Goal: Book appointment/travel/reservation

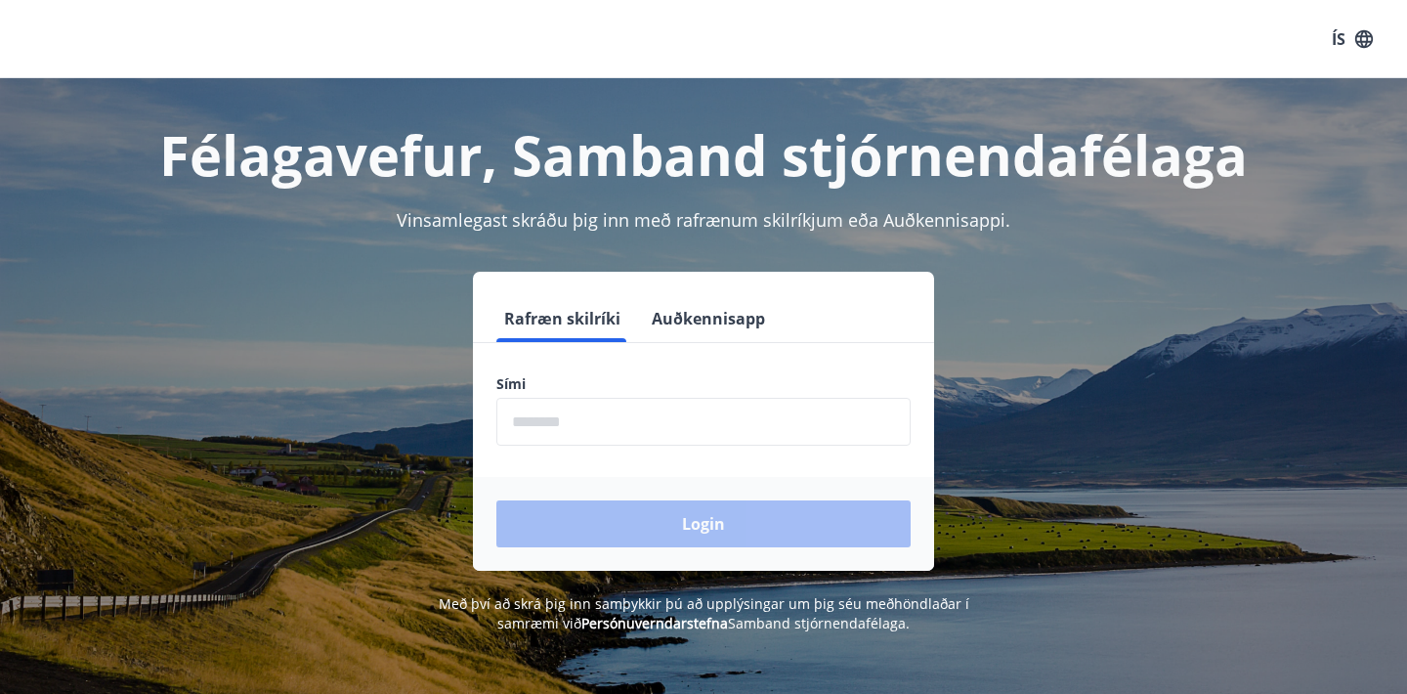
click at [614, 427] on input "phone" at bounding box center [703, 422] width 414 height 48
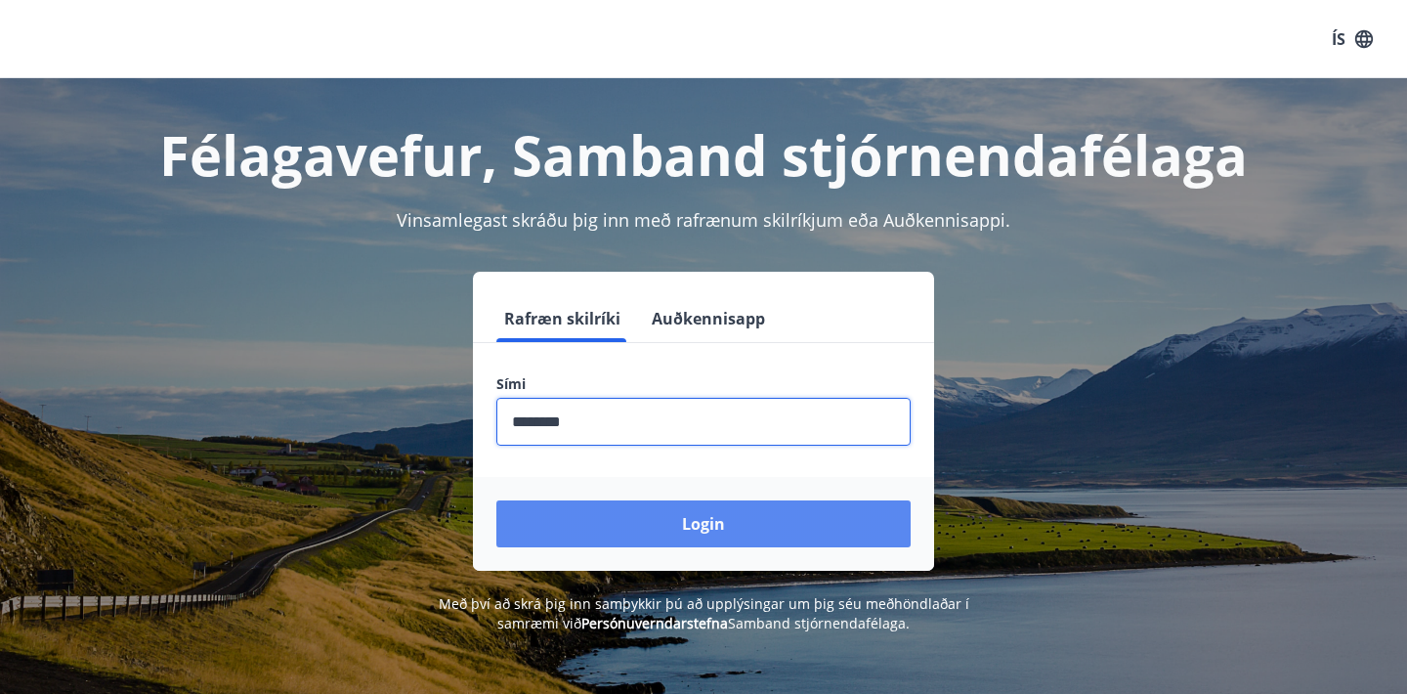
type input "********"
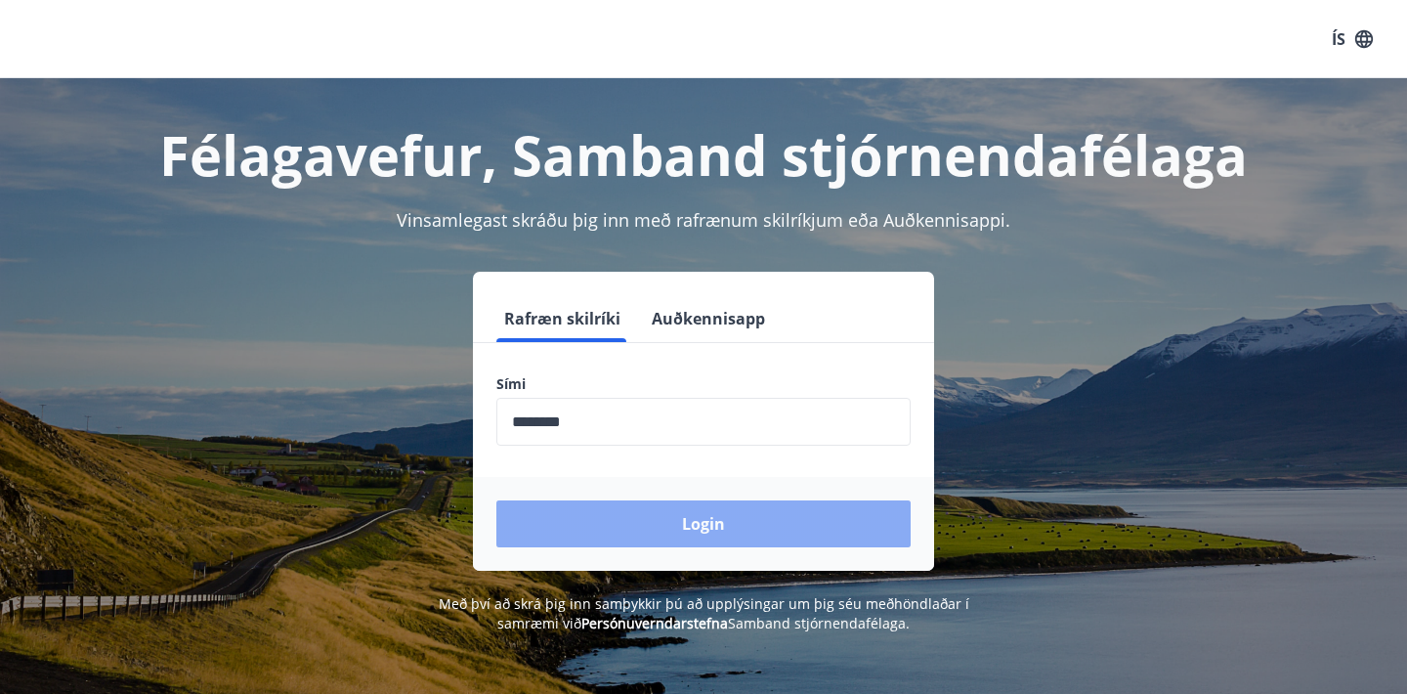
click at [664, 529] on button "Login" at bounding box center [703, 523] width 414 height 47
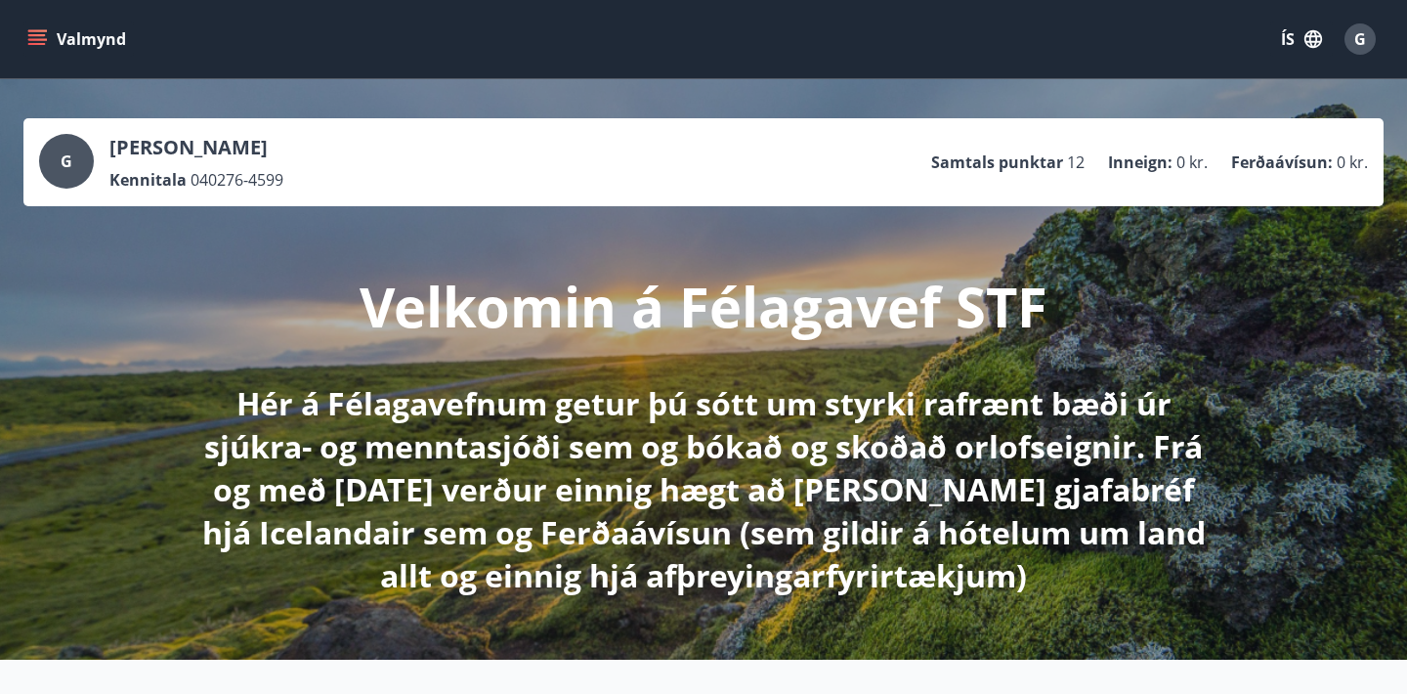
click at [1200, 319] on div "Velkomin á Félagavef STF Hér á Félagavefnum getur þú sótt um styrki rafrænt bæð…" at bounding box center [703, 401] width 1094 height 391
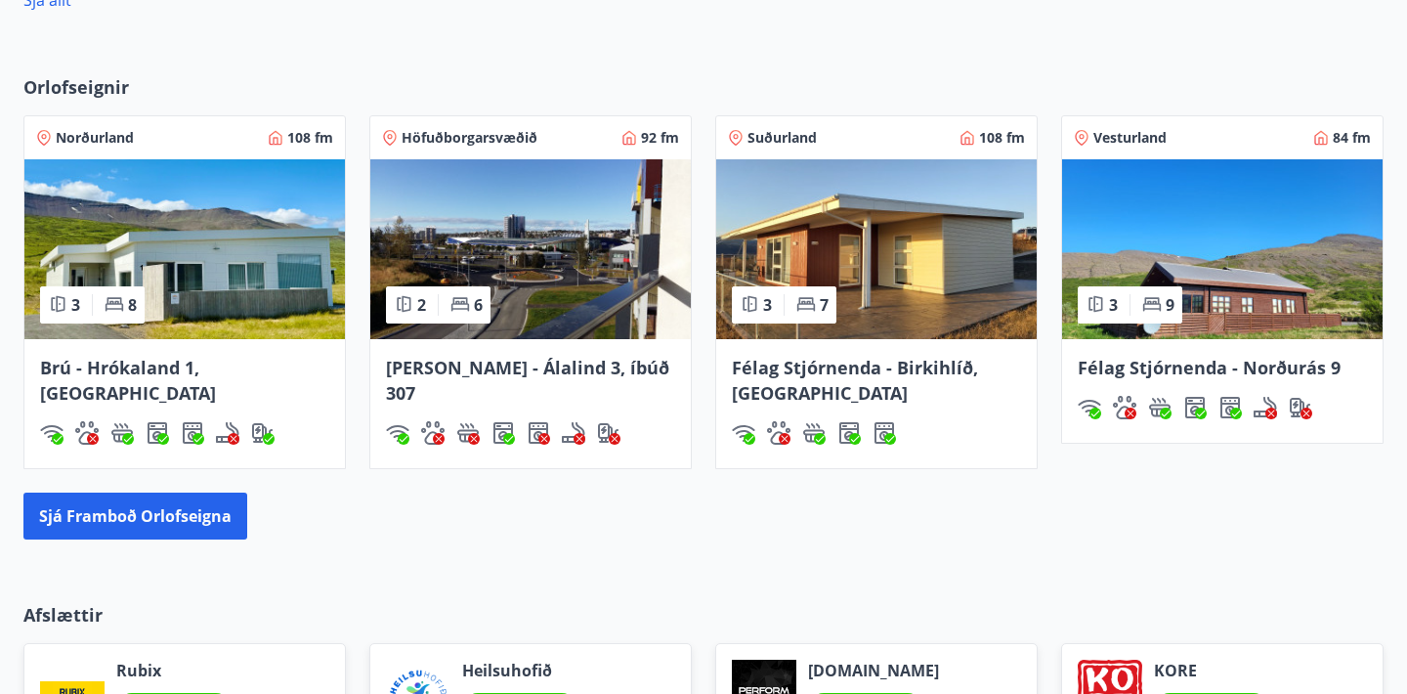
scroll to position [1382, 0]
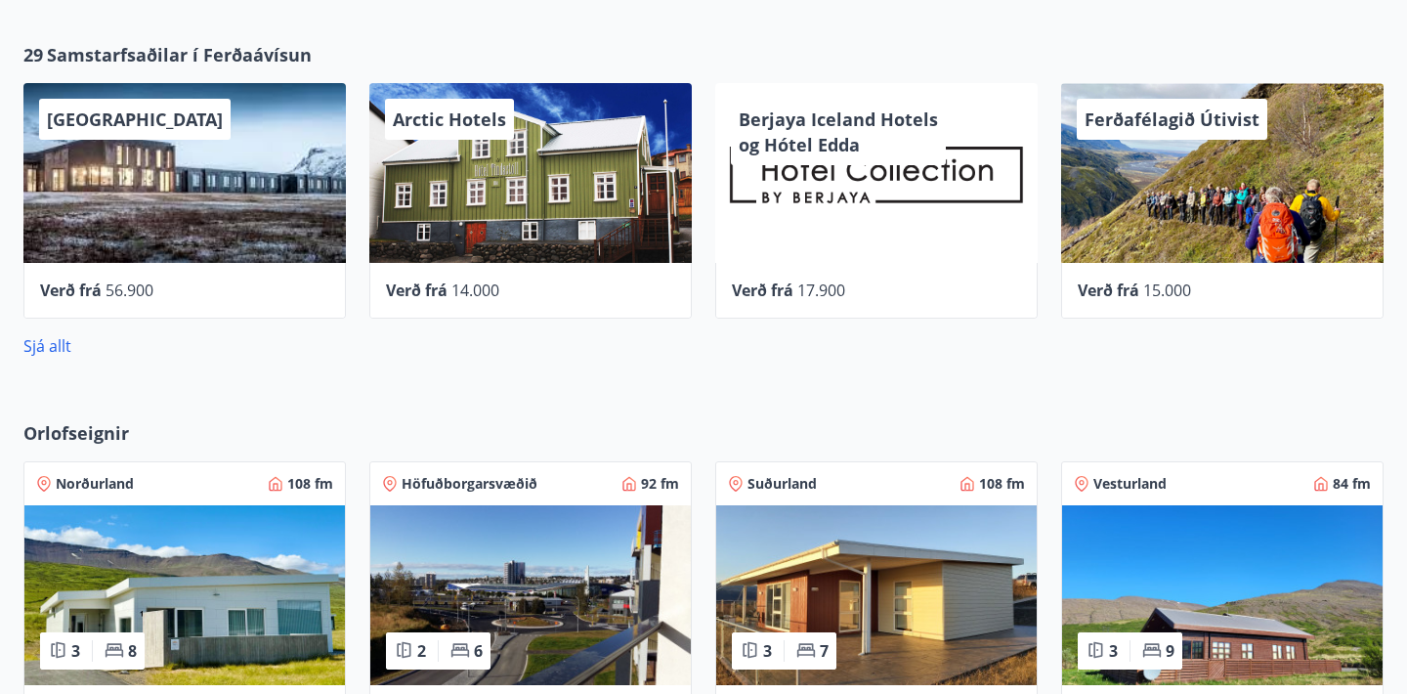
scroll to position [1016, 0]
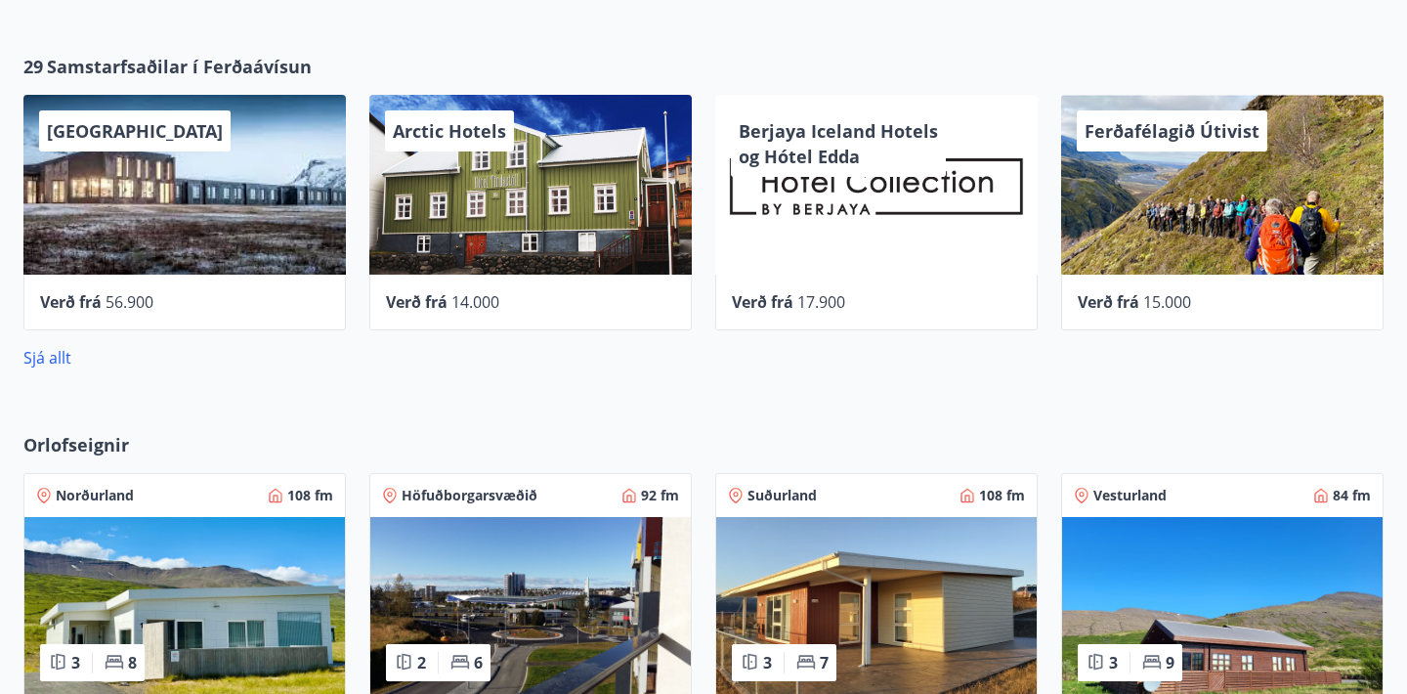
click at [752, 397] on div "29 Samstarfsaðilar í Ferðaávísun UMI Hotel Verð frá 56.900 Arctic Hotels Verð f…" at bounding box center [703, 211] width 1407 height 378
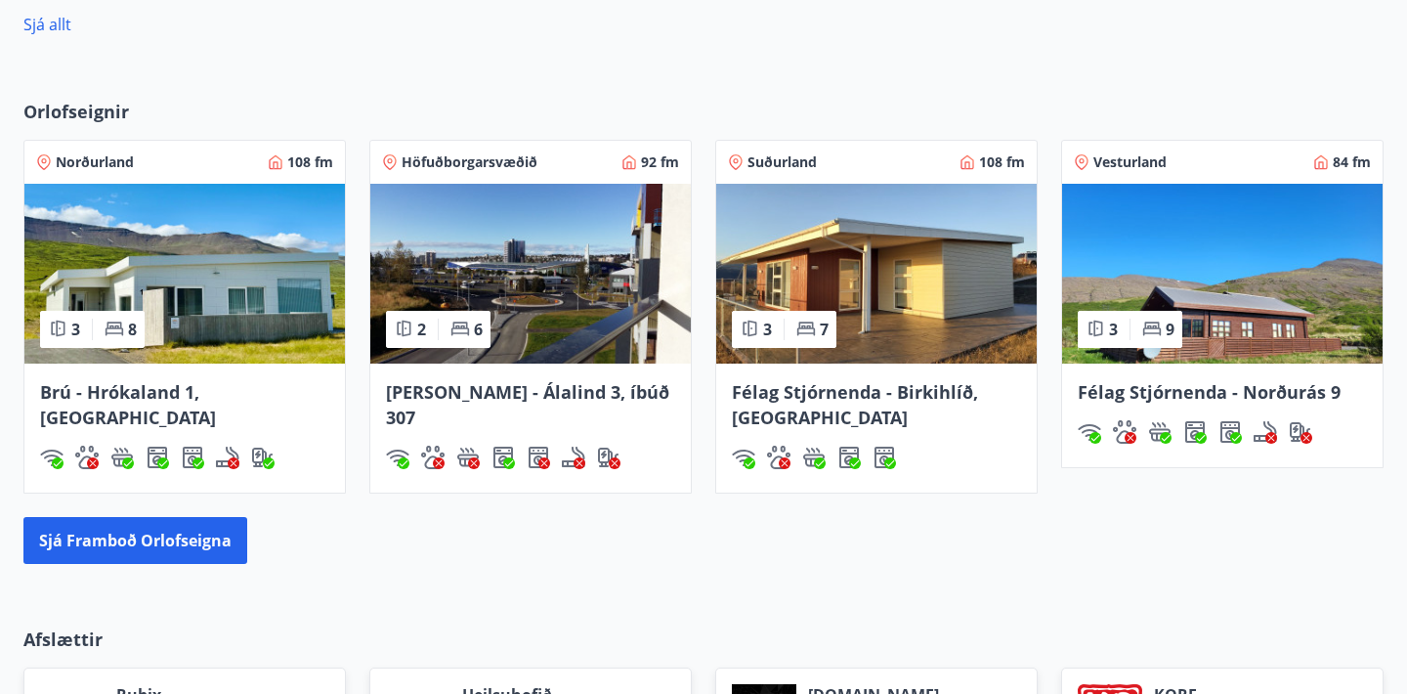
scroll to position [1354, 0]
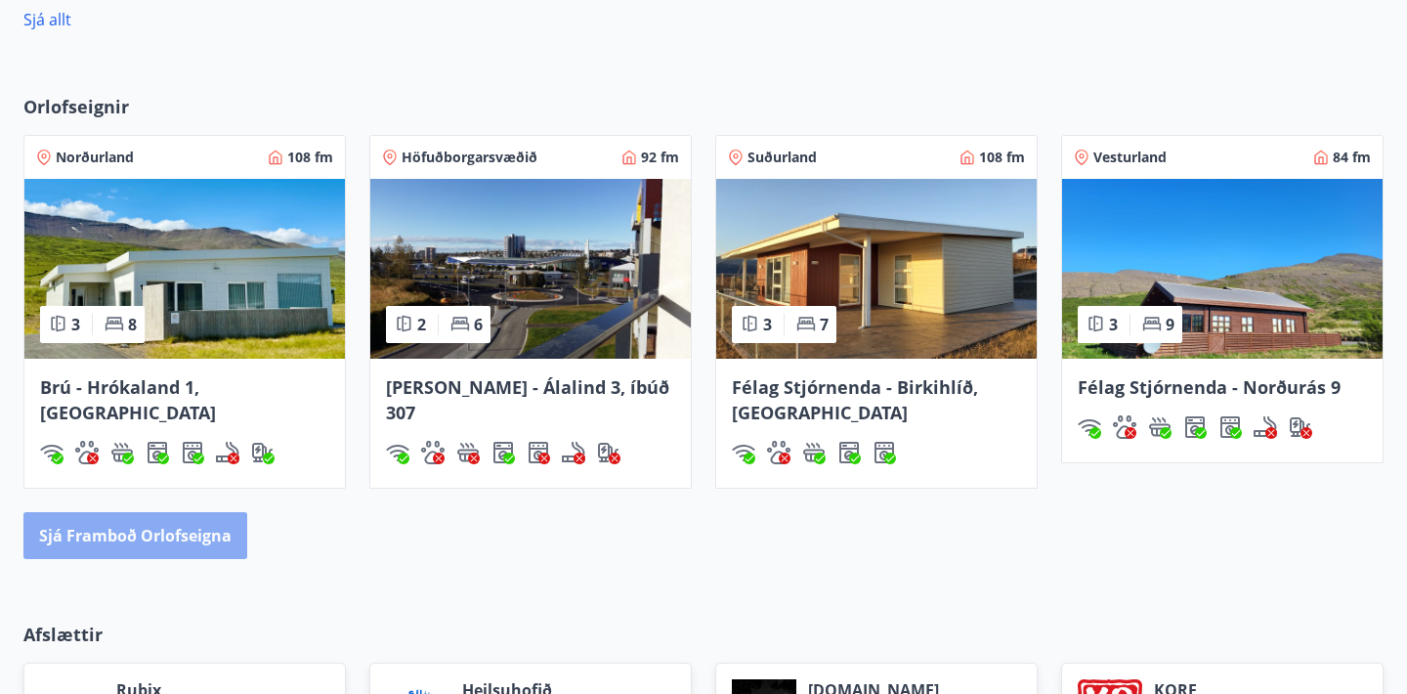
click at [207, 532] on button "Sjá framboð orlofseigna" at bounding box center [135, 535] width 224 height 47
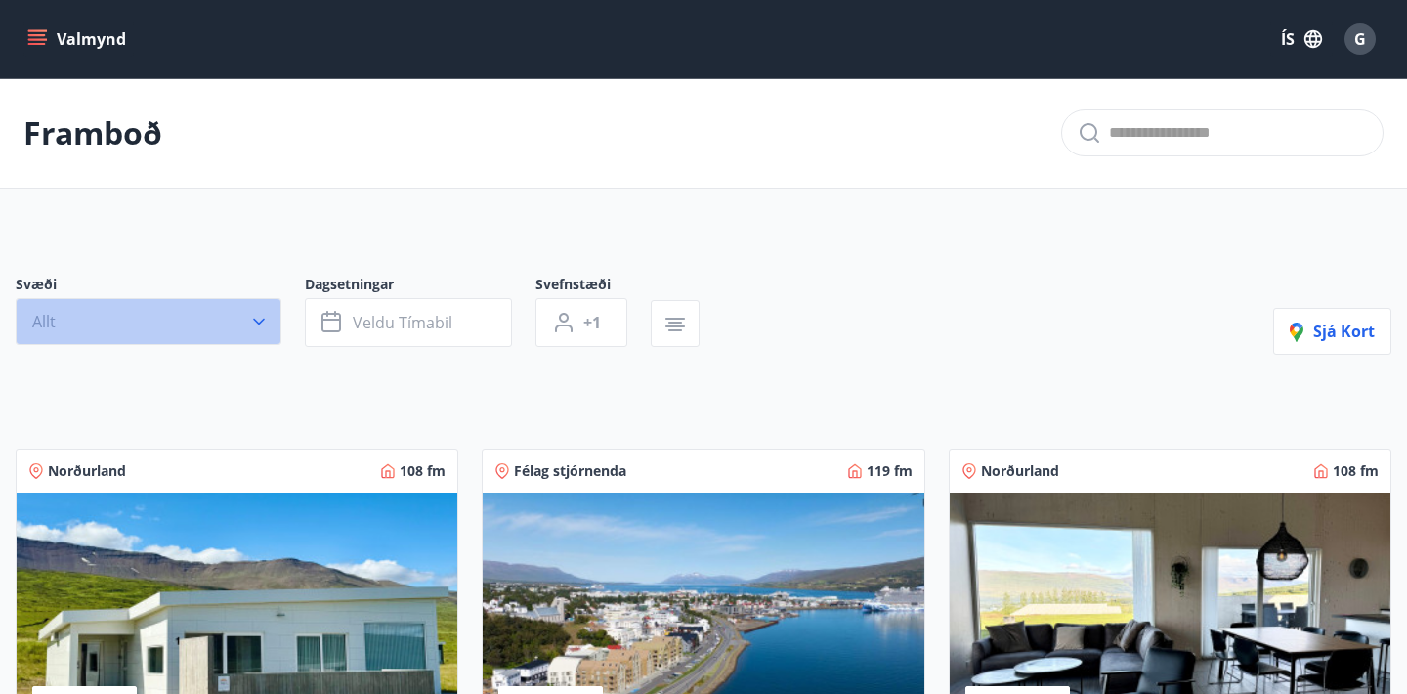
click at [265, 317] on icon "button" at bounding box center [259, 322] width 20 height 20
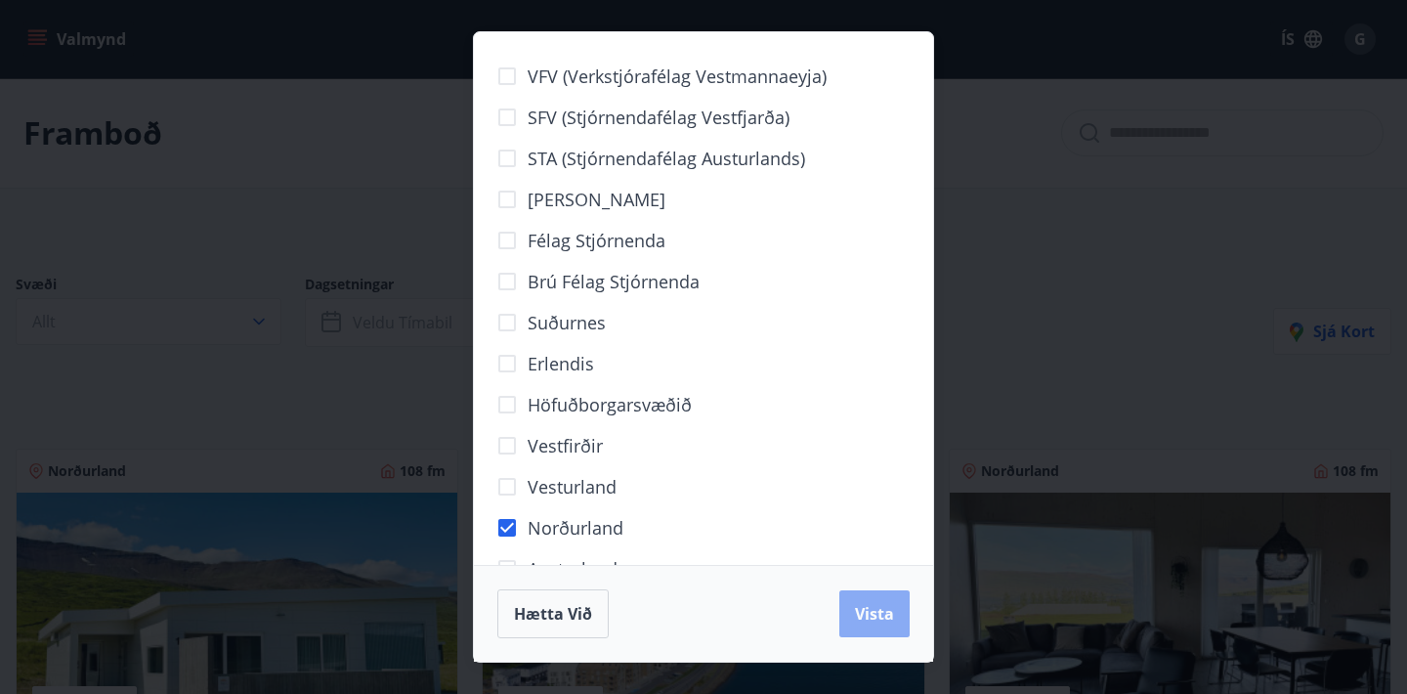
click at [886, 607] on span "Vista" at bounding box center [874, 613] width 39 height 21
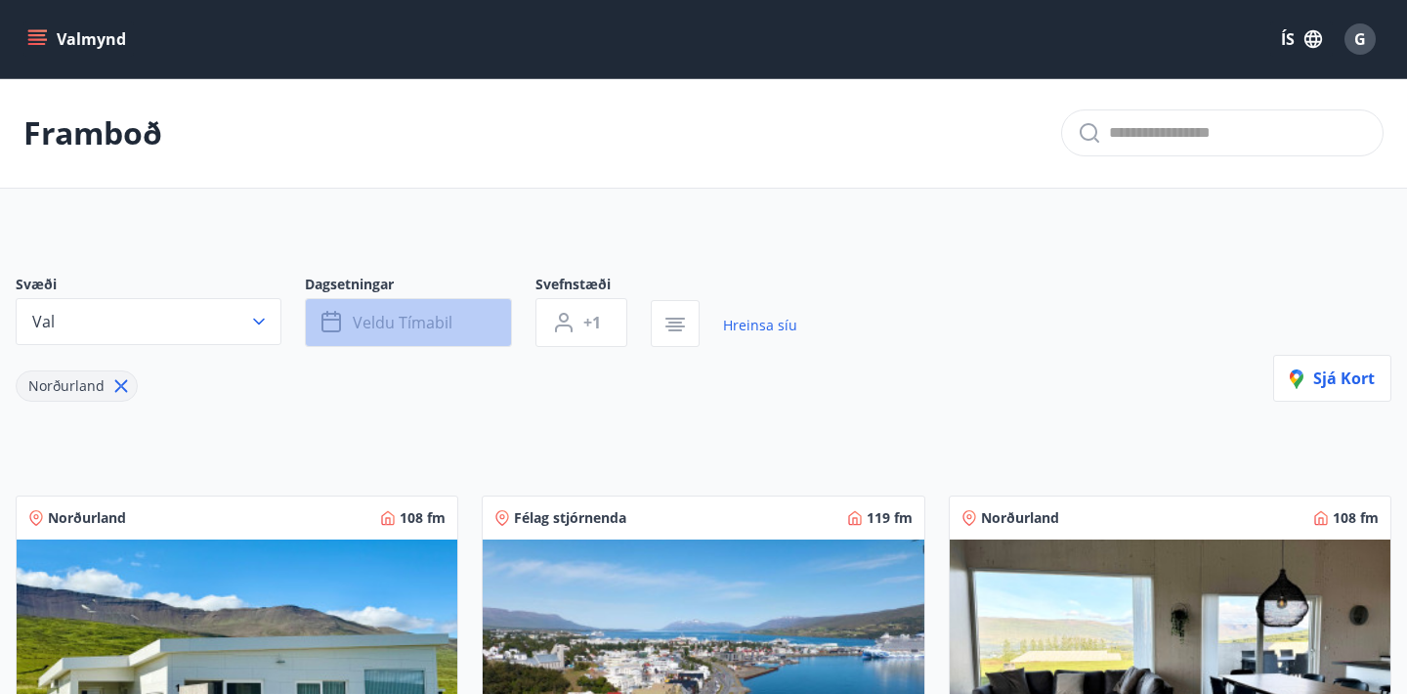
click at [407, 329] on span "Veldu tímabil" at bounding box center [403, 322] width 100 height 21
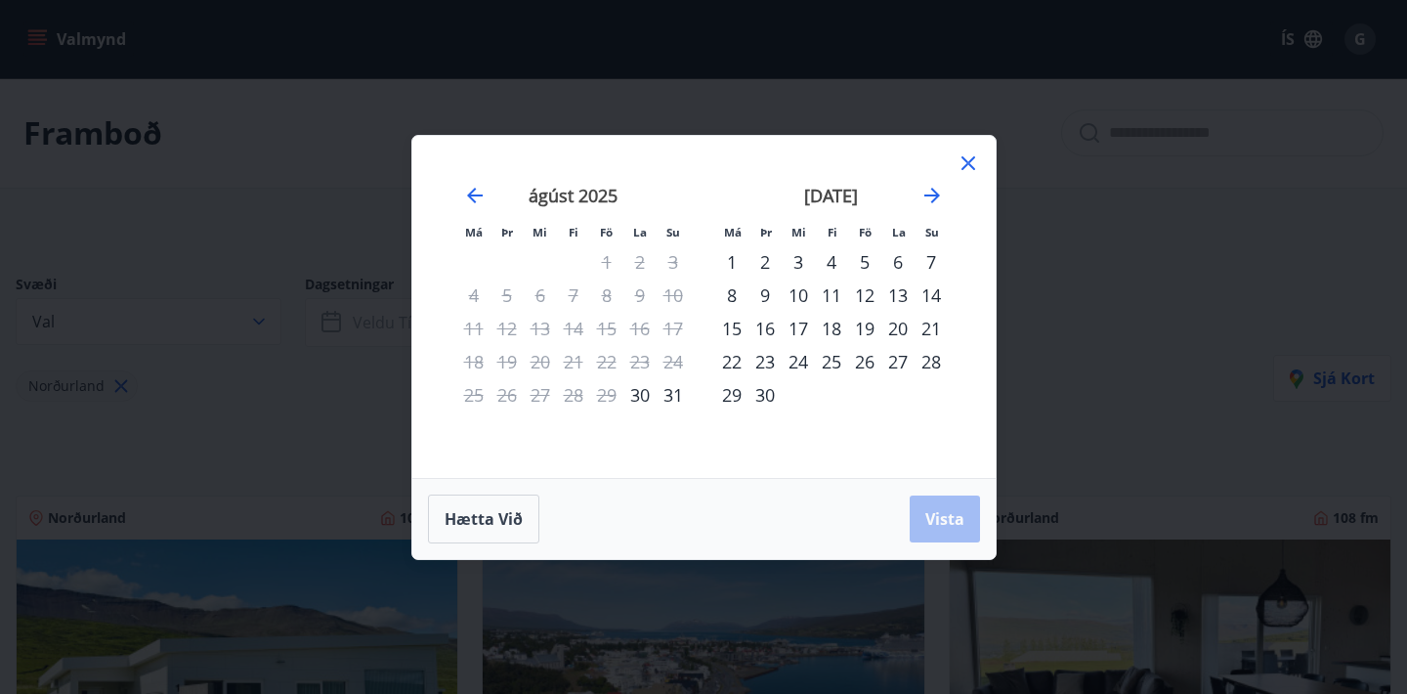
click at [901, 362] on div "27" at bounding box center [897, 361] width 33 height 33
click at [951, 516] on span "Vista" at bounding box center [944, 518] width 39 height 21
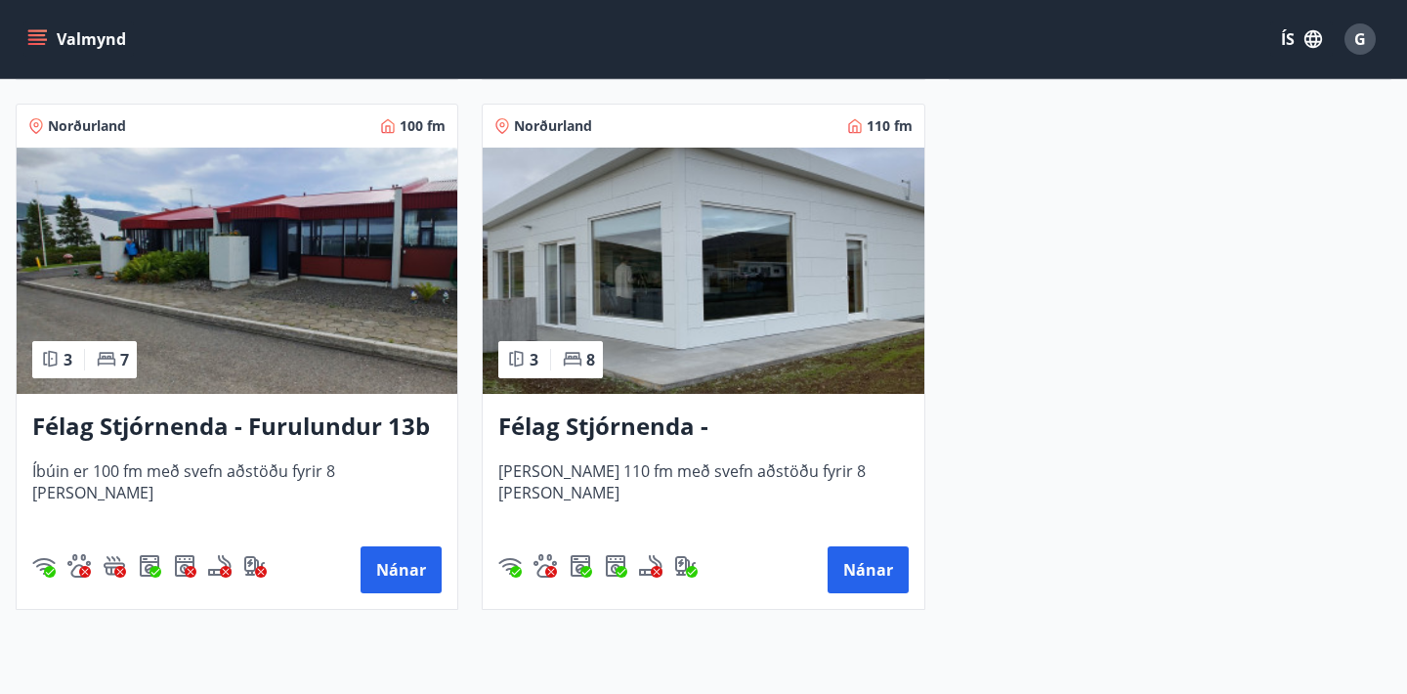
scroll to position [1456, 0]
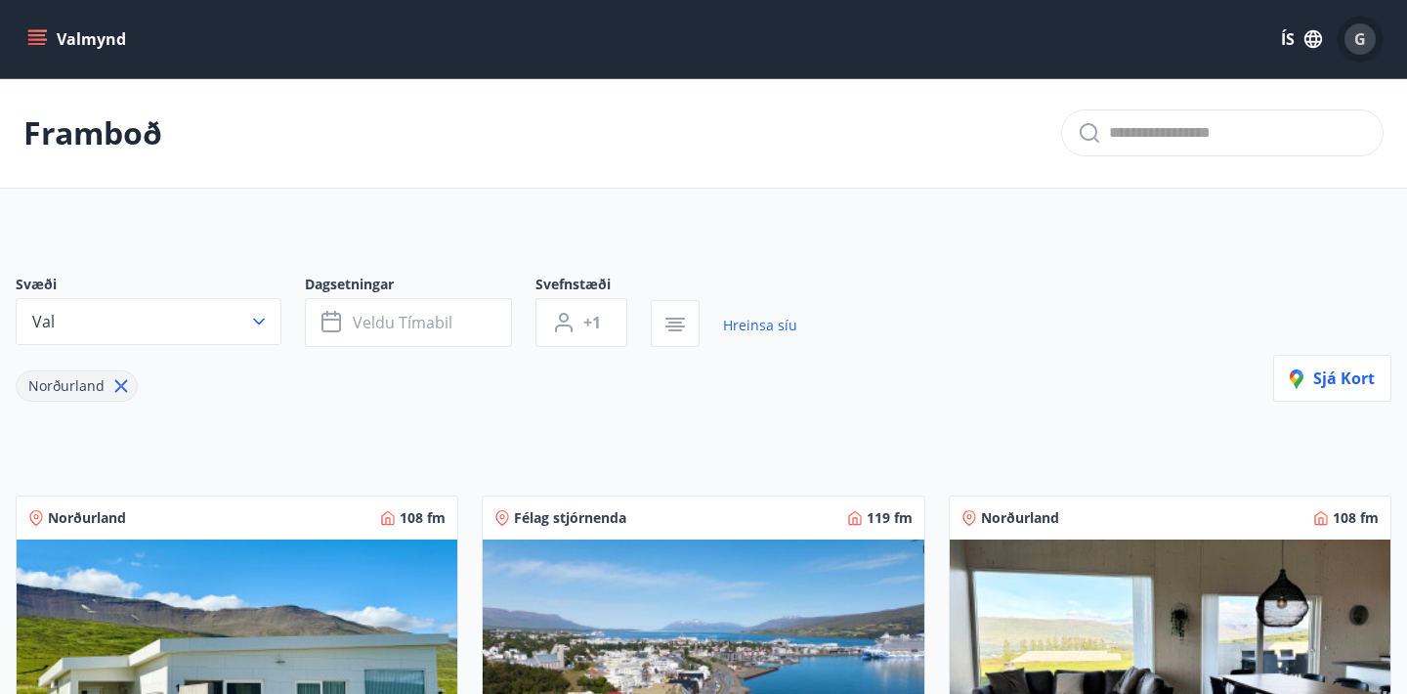
click at [1357, 41] on span "G" at bounding box center [1360, 38] width 12 height 21
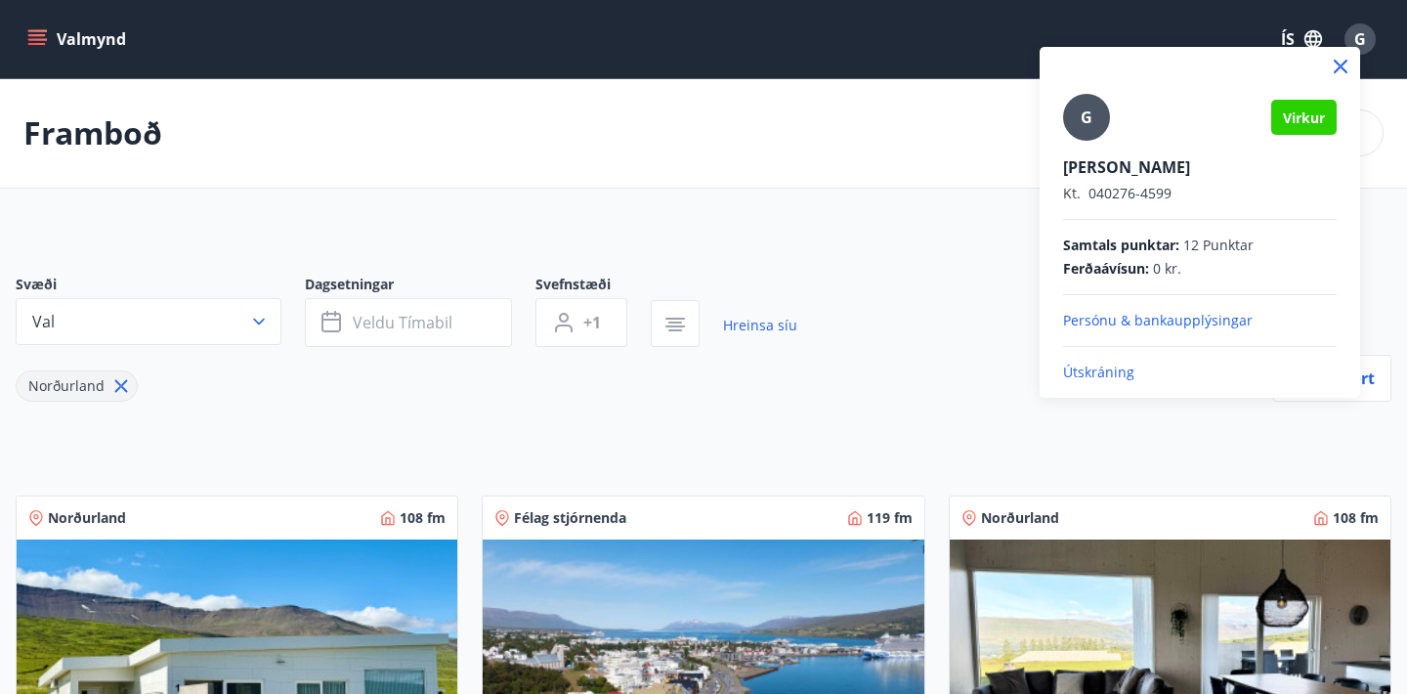
click at [937, 397] on div at bounding box center [703, 347] width 1407 height 694
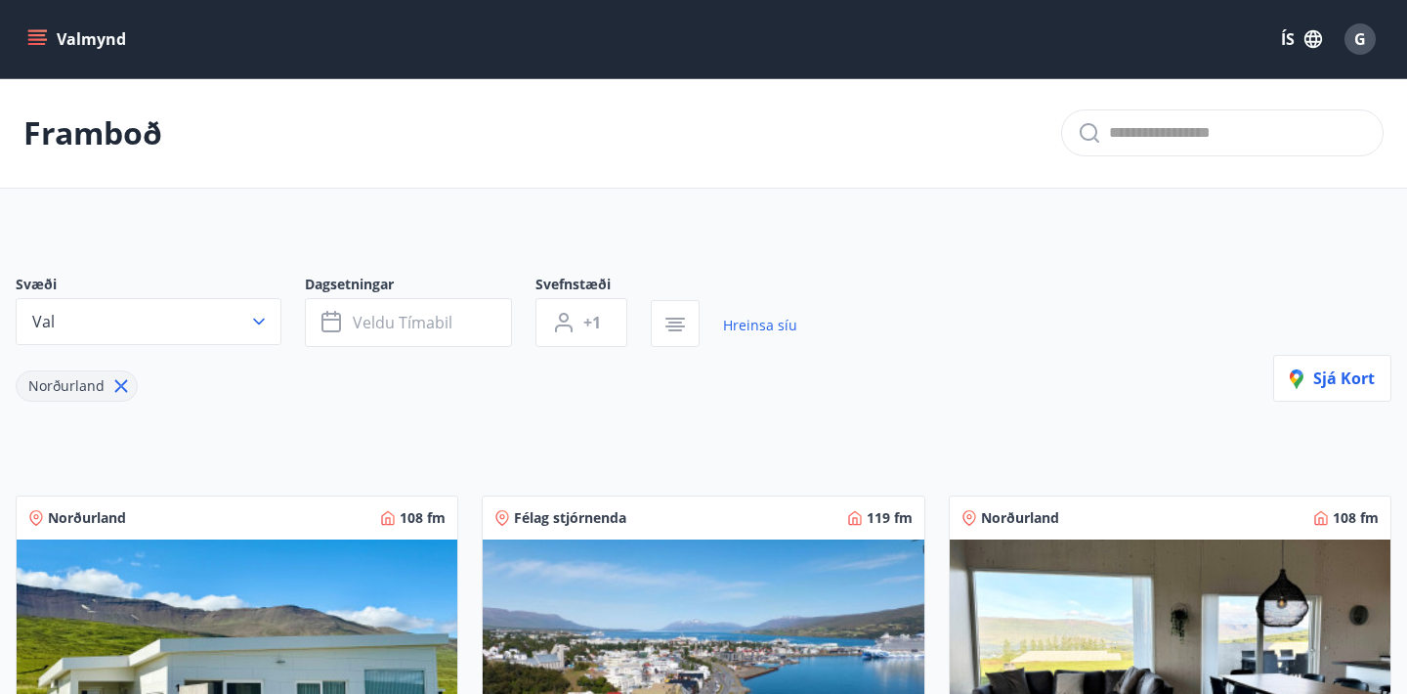
click at [89, 40] on button "Valmynd" at bounding box center [78, 38] width 110 height 35
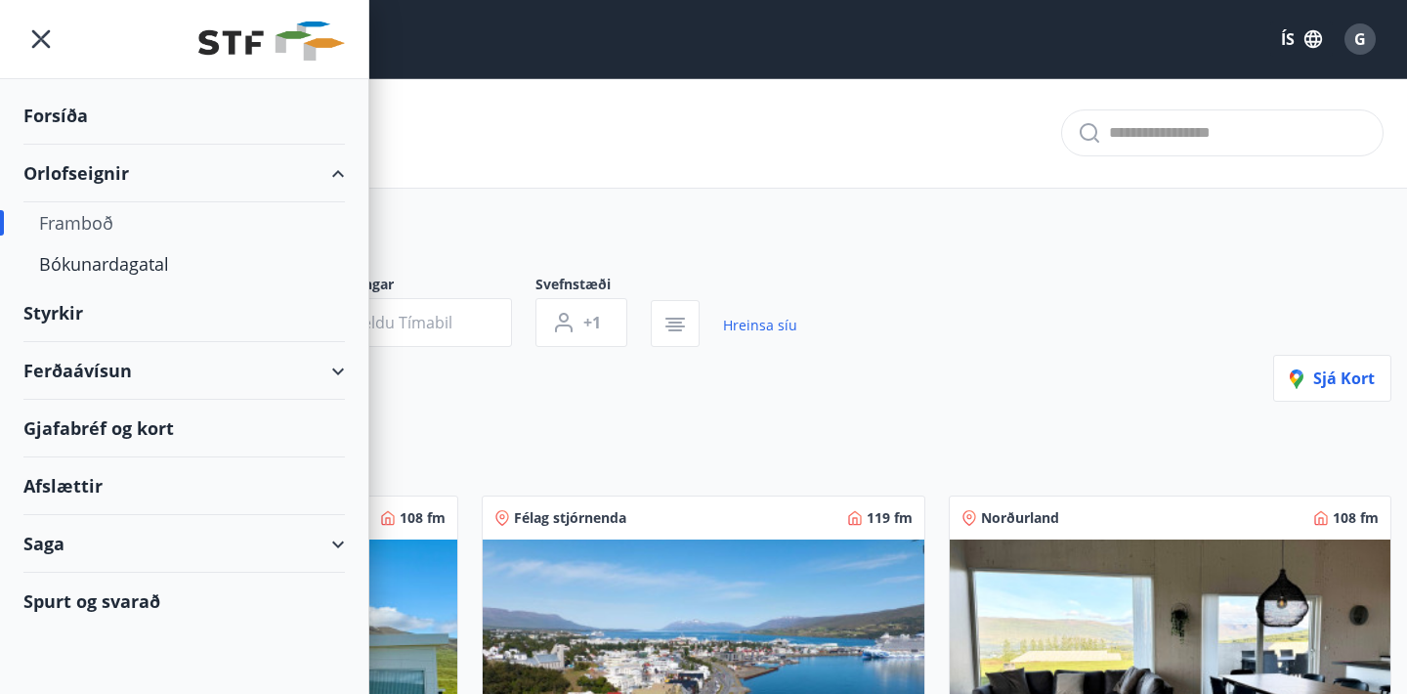
click at [105, 226] on div "Framboð" at bounding box center [184, 222] width 290 height 41
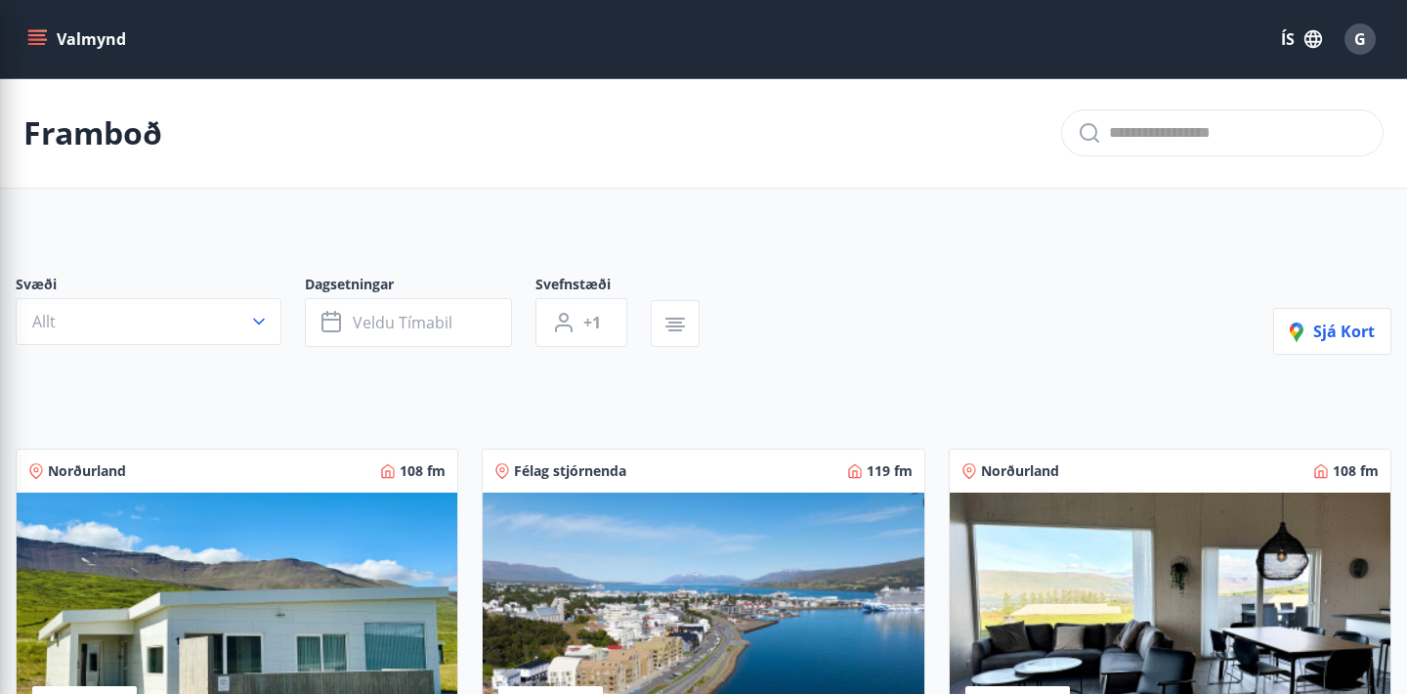
click at [767, 284] on div "Svæði Allt Dagsetningar Veldu tímabil Svefnstæði +1 Sjá kort" at bounding box center [703, 314] width 1375 height 80
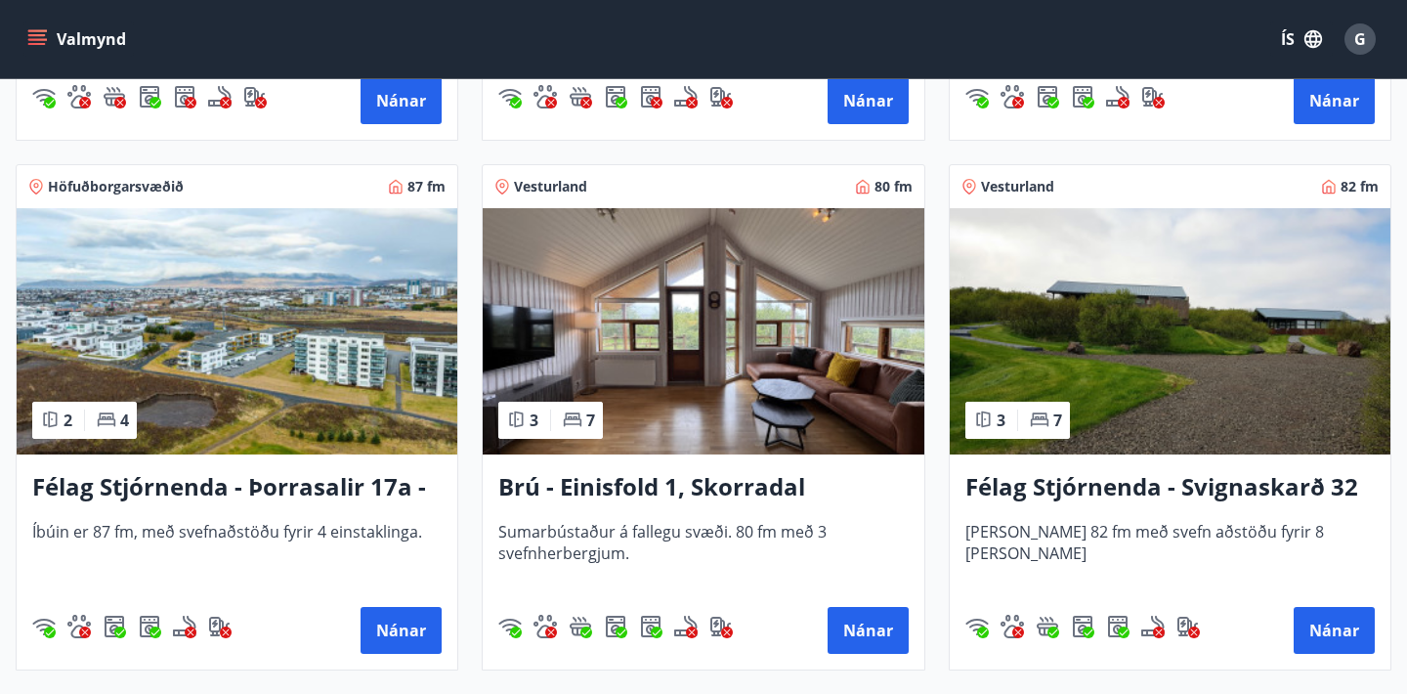
scroll to position [2945, 0]
